Goal: Transaction & Acquisition: Subscribe to service/newsletter

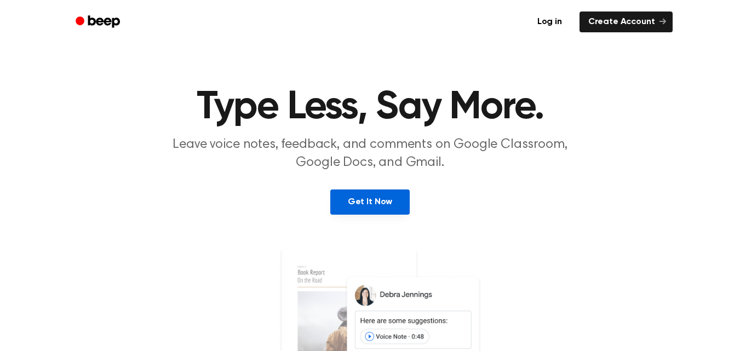
click at [384, 199] on link "Get It Now" at bounding box center [369, 202] width 79 height 25
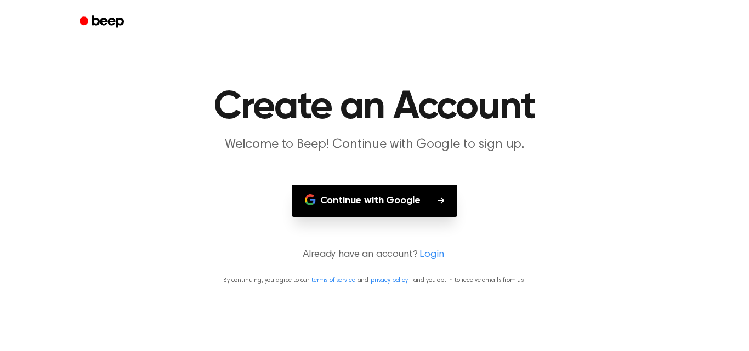
click at [384, 199] on button "Continue with Google" at bounding box center [375, 201] width 166 height 32
click at [431, 197] on button "Continue with Google" at bounding box center [375, 201] width 166 height 32
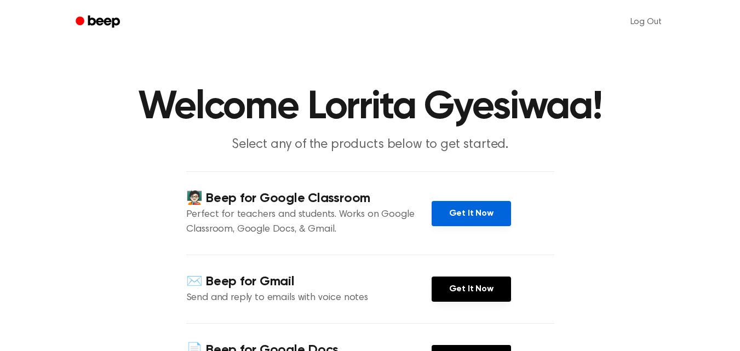
click at [465, 206] on link "Get It Now" at bounding box center [471, 213] width 79 height 25
